Goal: Check status: Check status

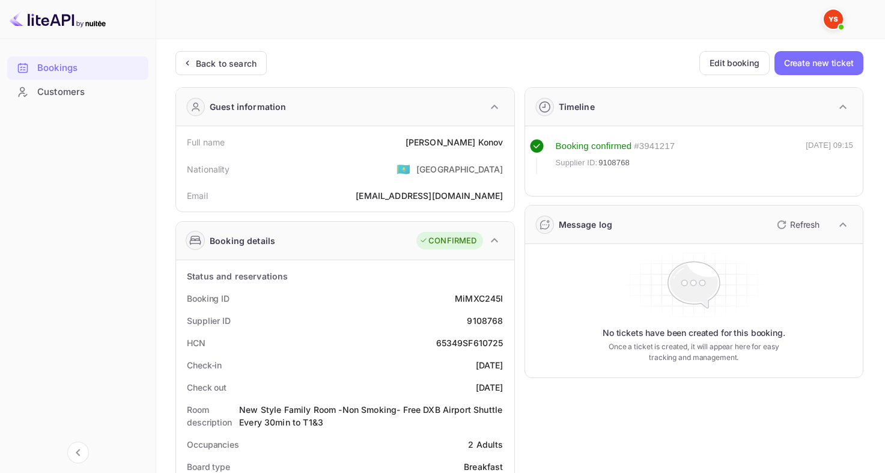
click at [225, 67] on div "Back to search" at bounding box center [226, 63] width 61 height 13
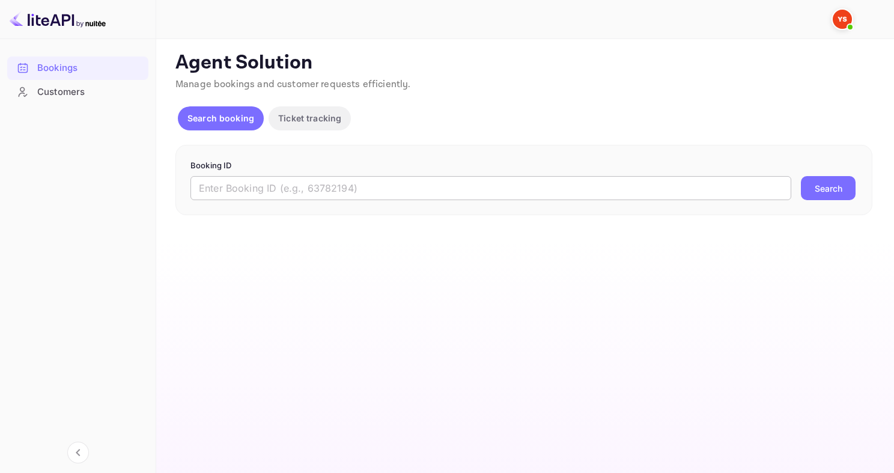
click at [330, 188] on input "text" at bounding box center [490, 188] width 601 height 24
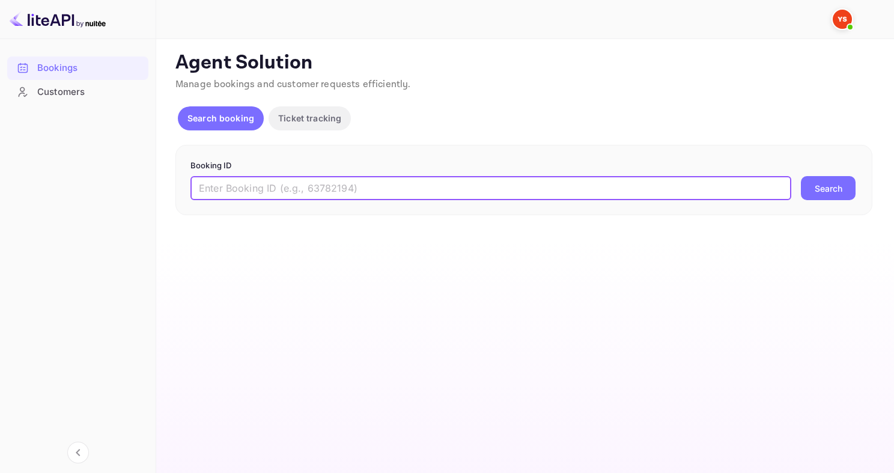
paste input "9546364"
type input "9546364"
click at [801, 176] on button "Search" at bounding box center [828, 188] width 55 height 24
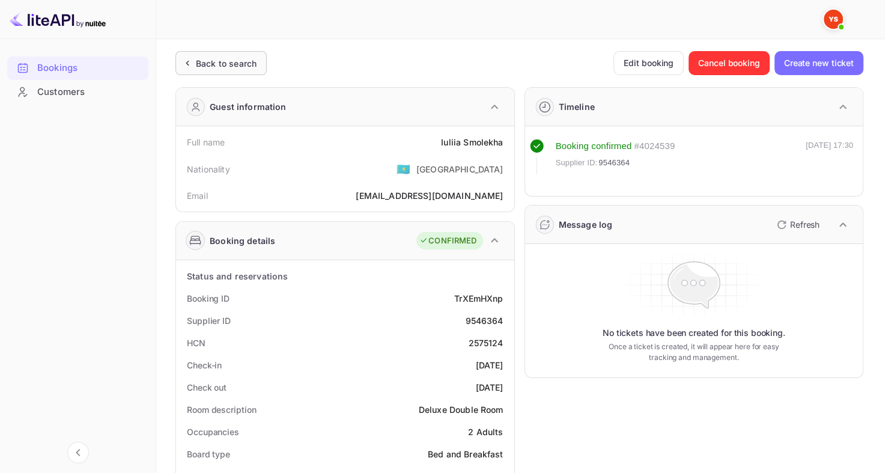
click at [207, 65] on div "Back to search" at bounding box center [226, 63] width 61 height 13
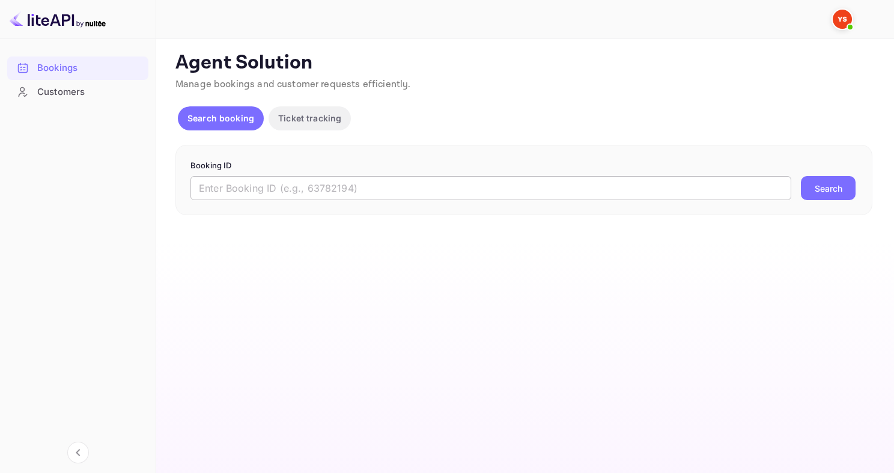
click at [219, 185] on input "text" at bounding box center [490, 188] width 601 height 24
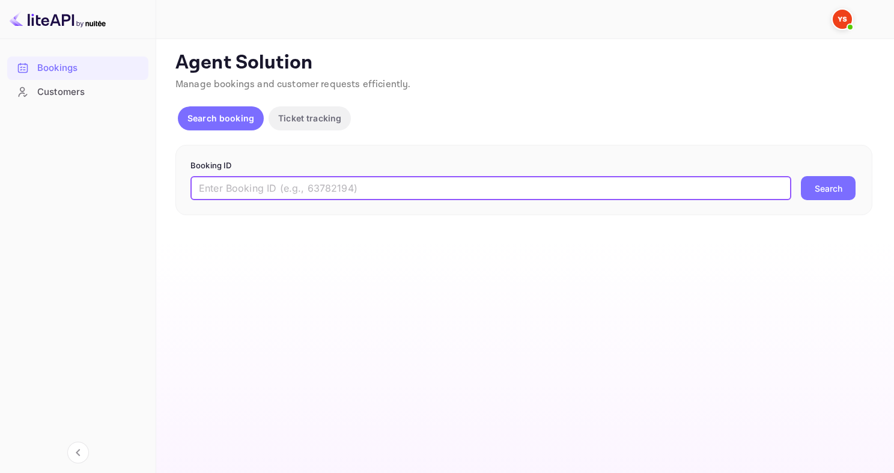
paste input "9713398"
type input "9713398"
click at [801, 176] on button "Search" at bounding box center [828, 188] width 55 height 24
